Goal: Task Accomplishment & Management: Use online tool/utility

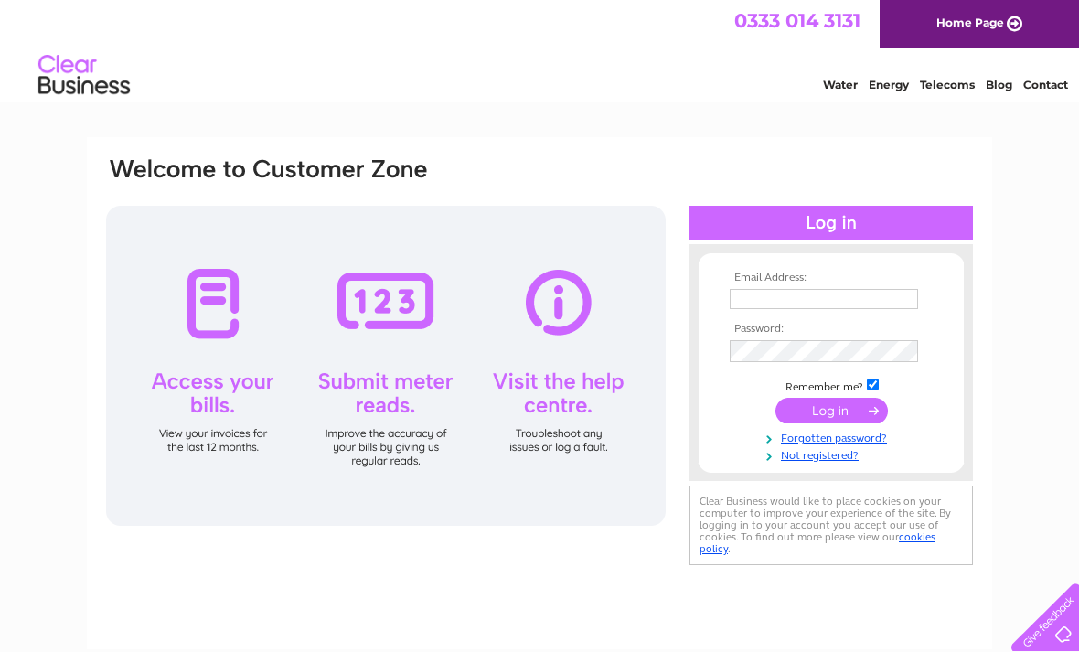
click at [765, 300] on input "text" at bounding box center [824, 299] width 188 height 20
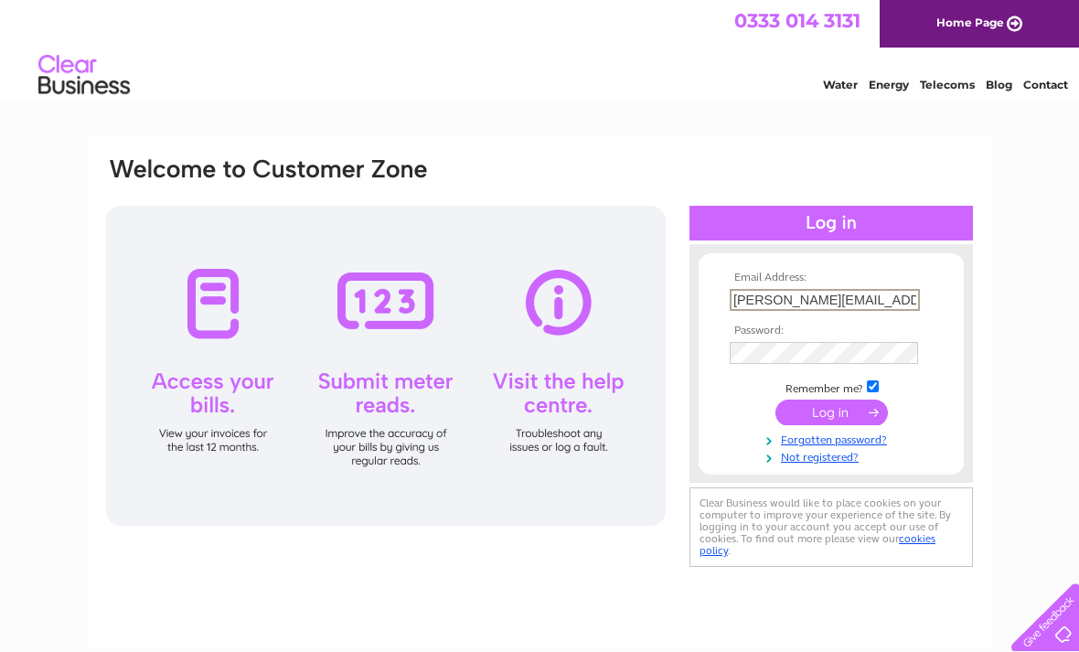
type input "Anna.hocknell@btinternet.com"
click at [828, 414] on input "submit" at bounding box center [832, 413] width 112 height 26
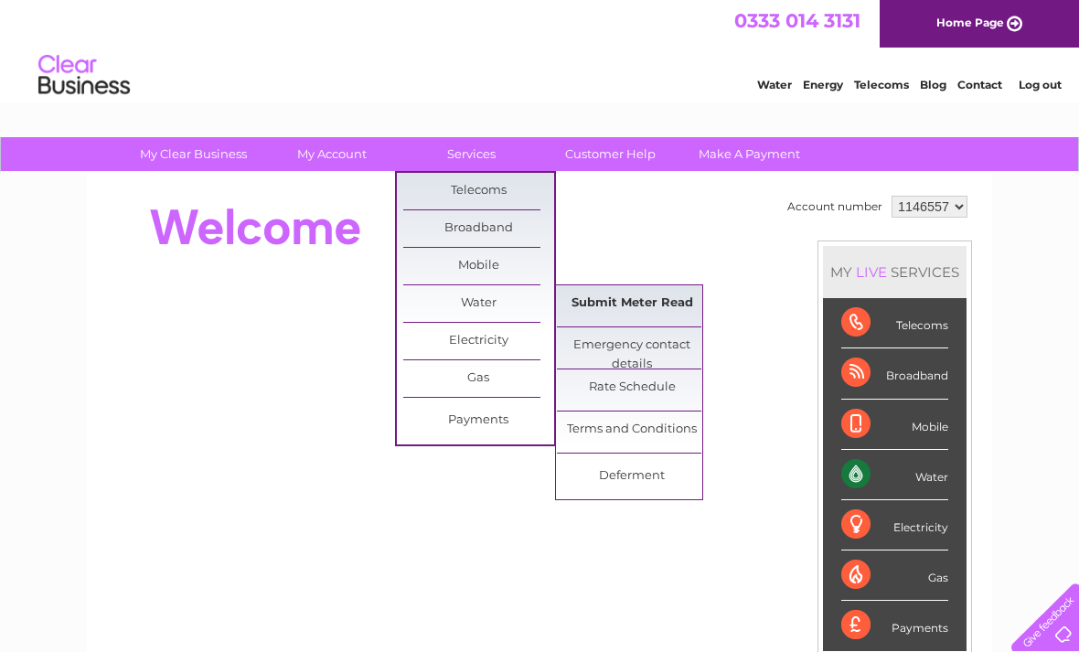
click at [640, 299] on link "Submit Meter Read" at bounding box center [632, 303] width 151 height 37
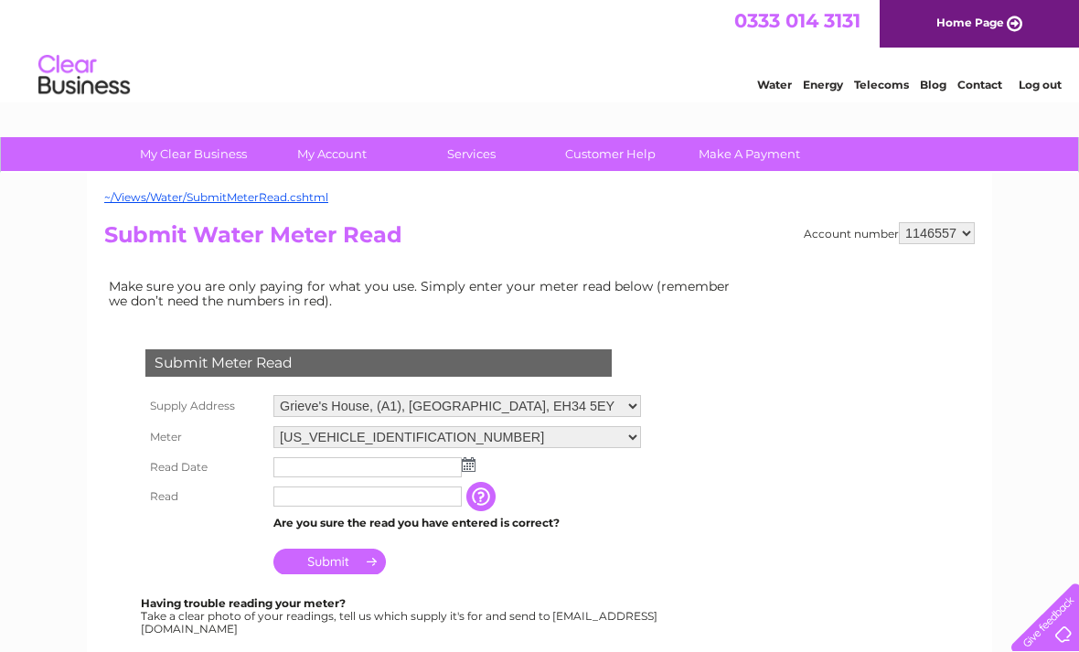
click at [473, 470] on img at bounding box center [469, 464] width 14 height 15
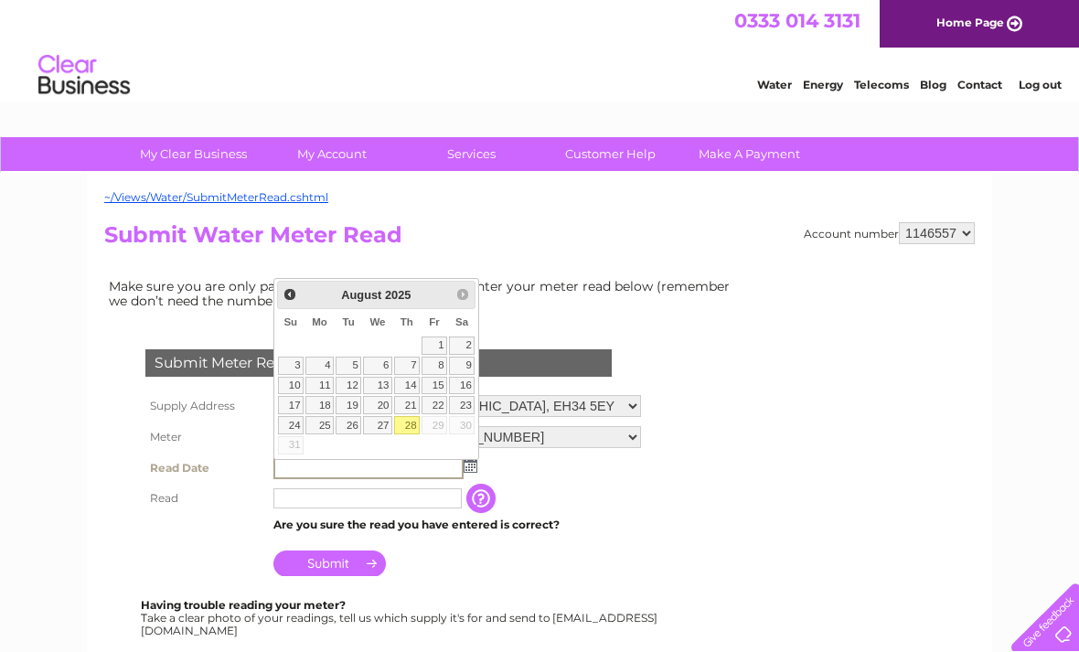
click at [413, 425] on link "28" at bounding box center [407, 425] width 26 height 18
type input "2025/08/28"
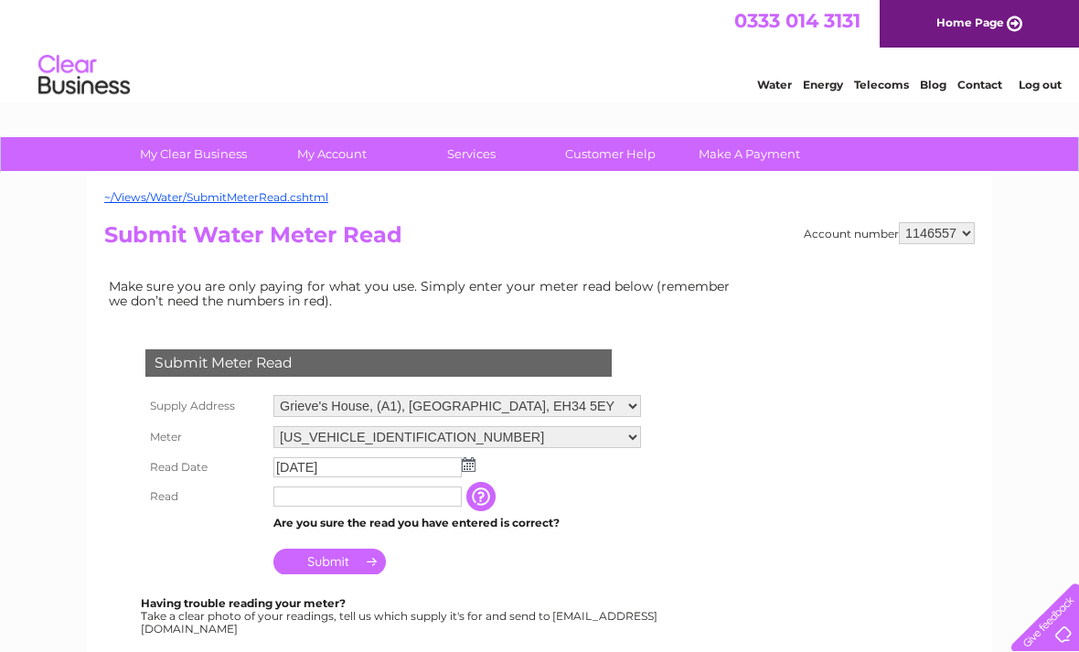
click at [338, 498] on input "text" at bounding box center [367, 497] width 188 height 20
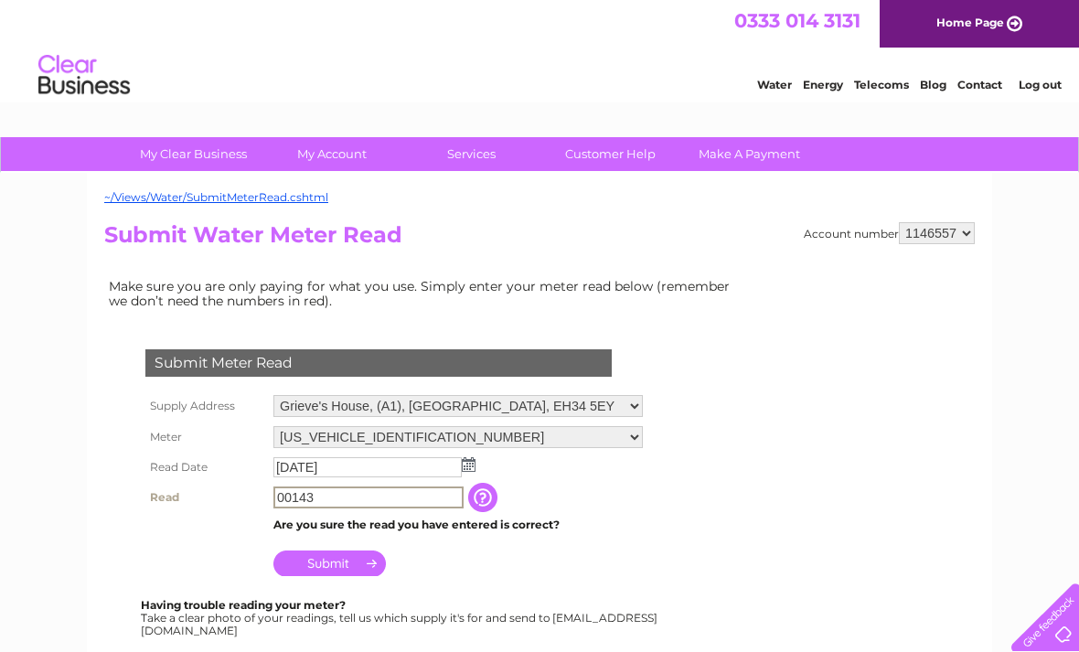
type input "00143"
click at [336, 554] on input "Submit" at bounding box center [329, 564] width 112 height 26
